Goal: Transaction & Acquisition: Subscribe to service/newsletter

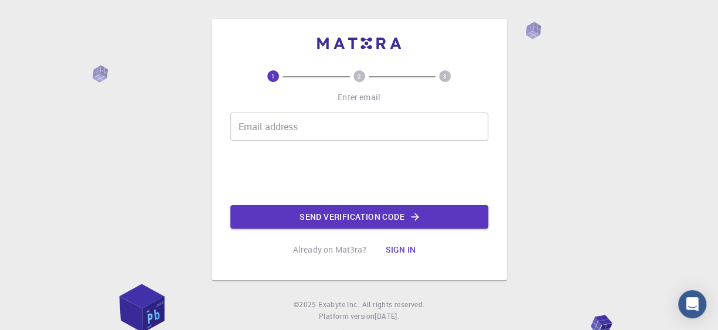
click at [264, 129] on input "Email address" at bounding box center [359, 126] width 258 height 28
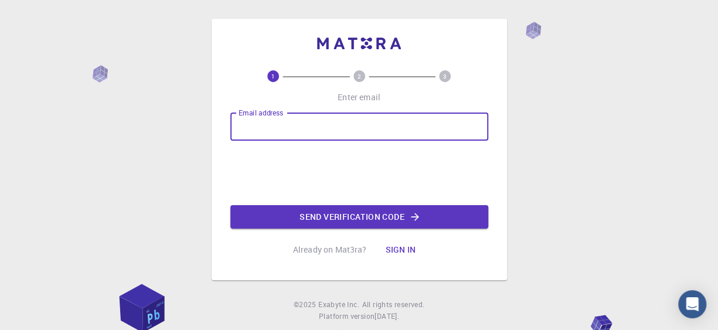
type input "[EMAIL_ADDRESS][DOMAIN_NAME]"
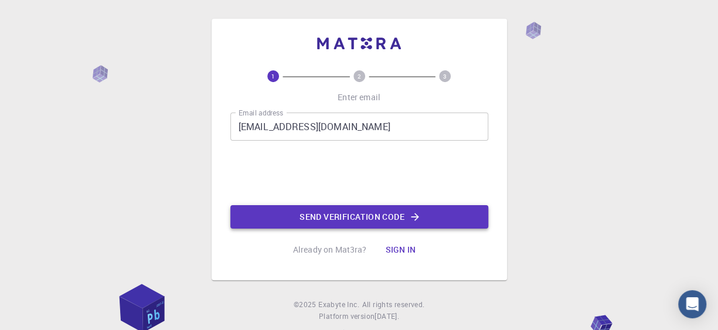
click at [299, 221] on button "Send verification code" at bounding box center [359, 216] width 258 height 23
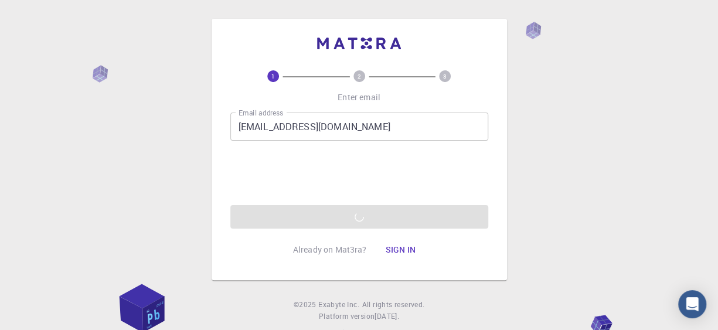
click at [240, 277] on div "1 2 3 Enter email Email address [EMAIL_ADDRESS][DOMAIN_NAME] Email address Send…" at bounding box center [358, 149] width 295 height 261
drag, startPoint x: 246, startPoint y: 276, endPoint x: 269, endPoint y: 274, distance: 23.5
click at [248, 276] on div "1 2 3 Enter email Email address [EMAIL_ADDRESS][DOMAIN_NAME] Email address Send…" at bounding box center [358, 149] width 295 height 261
click at [275, 273] on div "1 2 3 Enter email Email address [EMAIL_ADDRESS][DOMAIN_NAME] Email address Send…" at bounding box center [358, 149] width 295 height 261
click at [275, 272] on div "1 2 3 Enter email Email address [EMAIL_ADDRESS][DOMAIN_NAME] Email address Send…" at bounding box center [358, 149] width 295 height 261
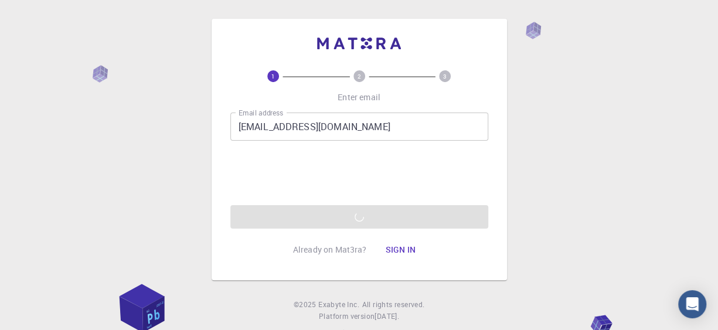
click at [324, 251] on p "Already on Mat3ra?" at bounding box center [330, 250] width 74 height 12
click at [364, 129] on input "[EMAIL_ADDRESS][DOMAIN_NAME]" at bounding box center [359, 126] width 258 height 28
click at [237, 155] on div "Email address [EMAIL_ADDRESS][DOMAIN_NAME] Email address 03AFcWeA6c0OIfkFhq_57f…" at bounding box center [359, 170] width 258 height 116
